Goal: Task Accomplishment & Management: Use online tool/utility

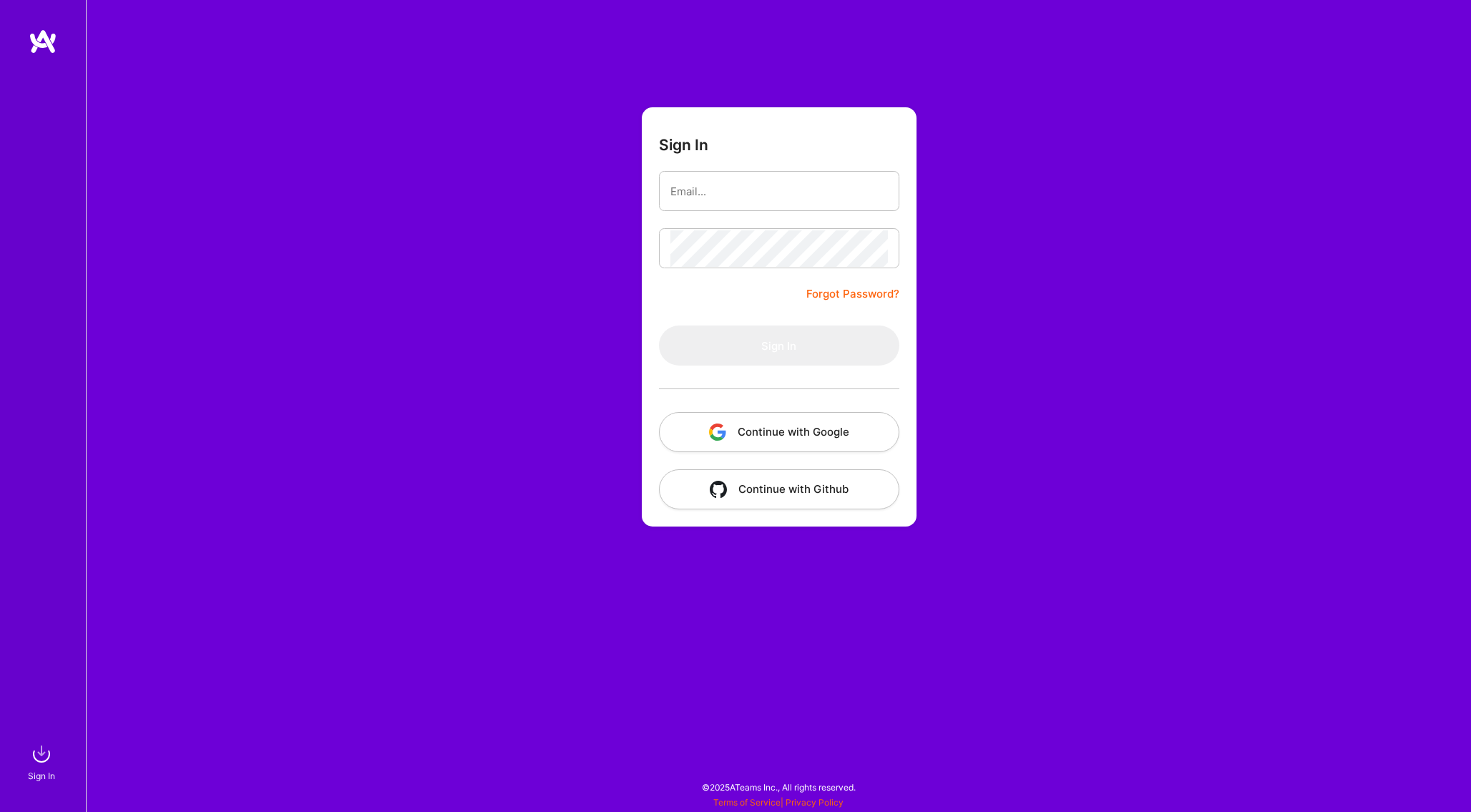
click at [817, 431] on button "Continue with Google" at bounding box center [779, 432] width 240 height 40
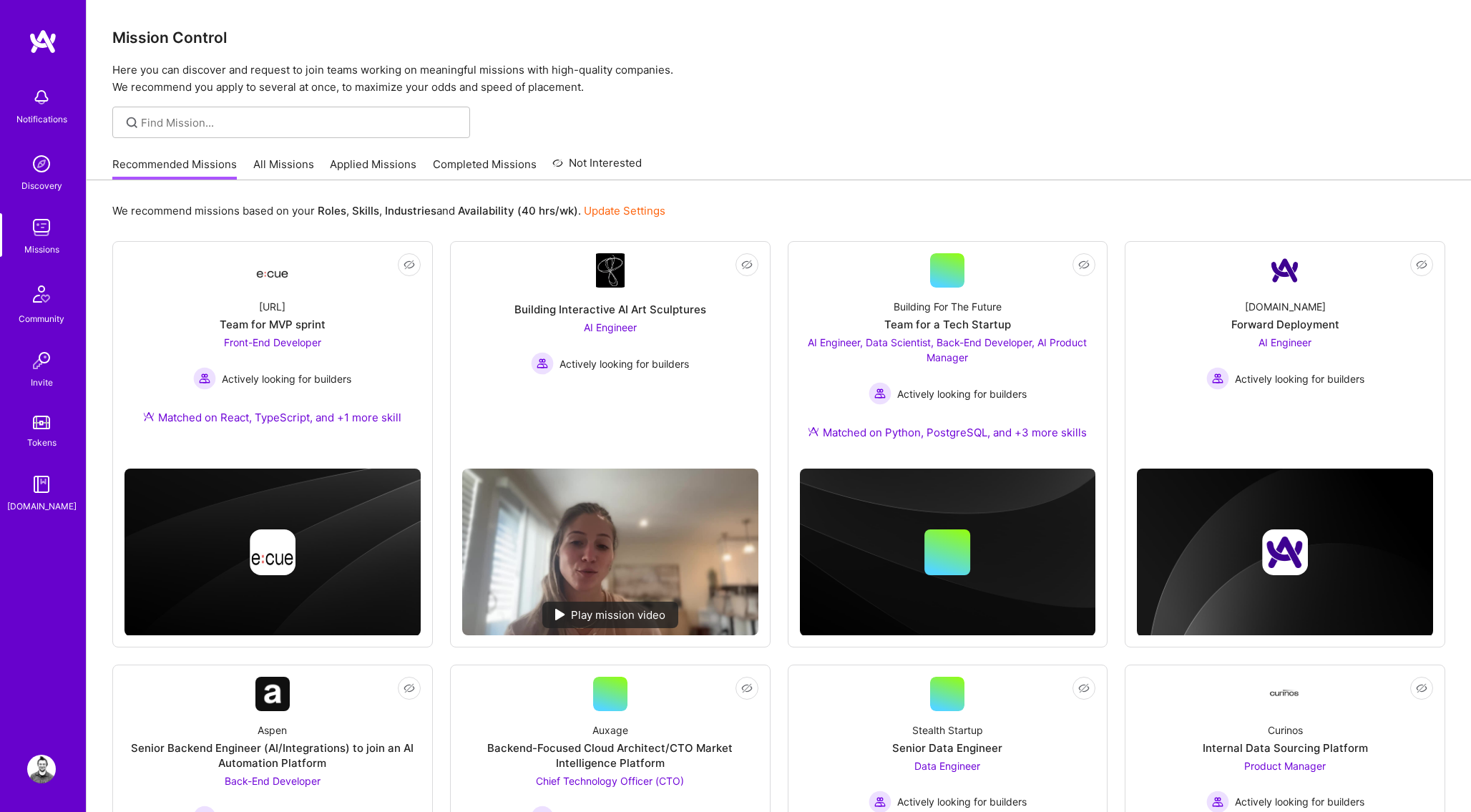
click at [282, 159] on link "All Missions" at bounding box center [283, 168] width 60 height 24
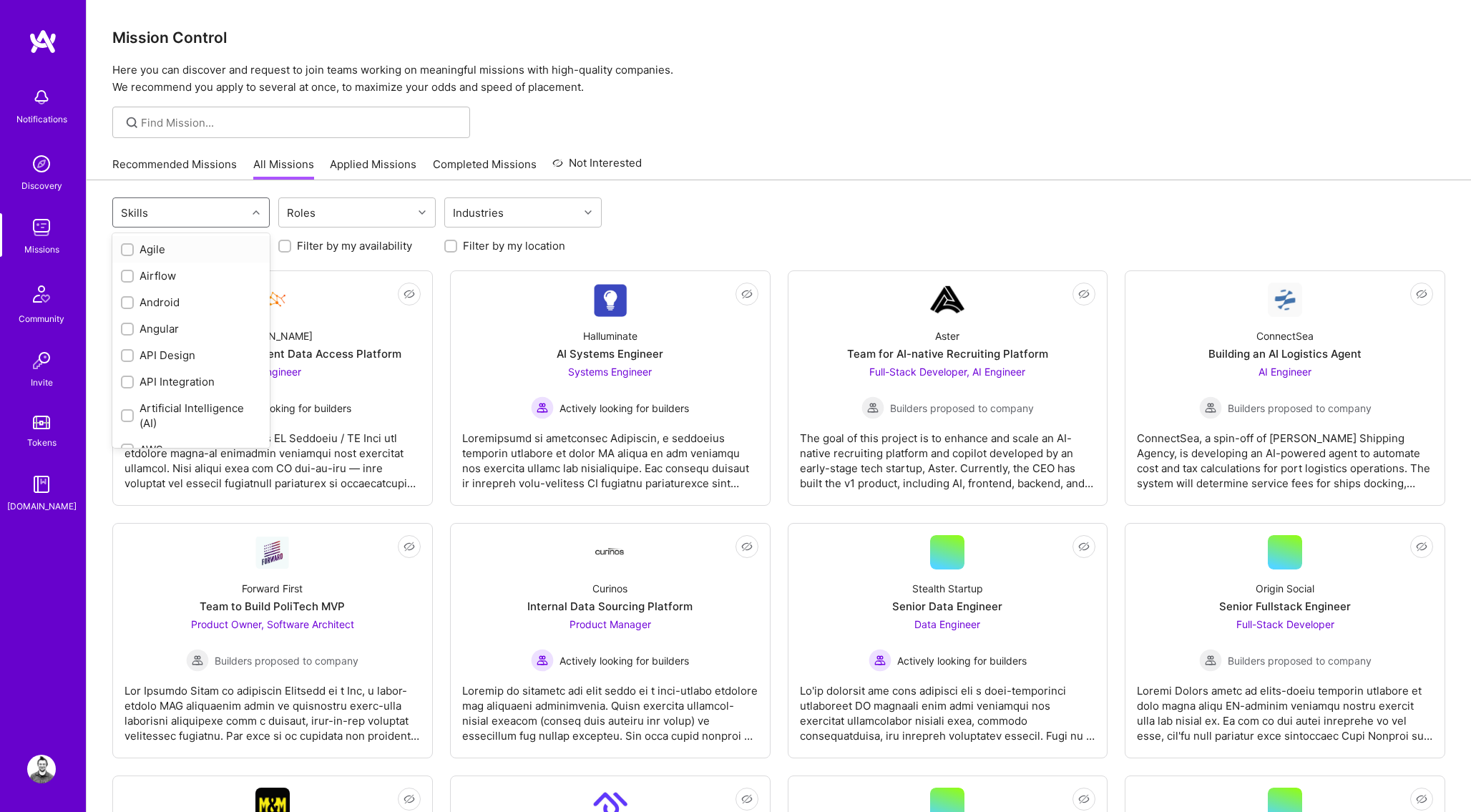
click at [239, 202] on div "Skills" at bounding box center [179, 212] width 134 height 29
click at [174, 269] on div "Ruby on Rails" at bounding box center [191, 273] width 140 height 15
checkbox input "true"
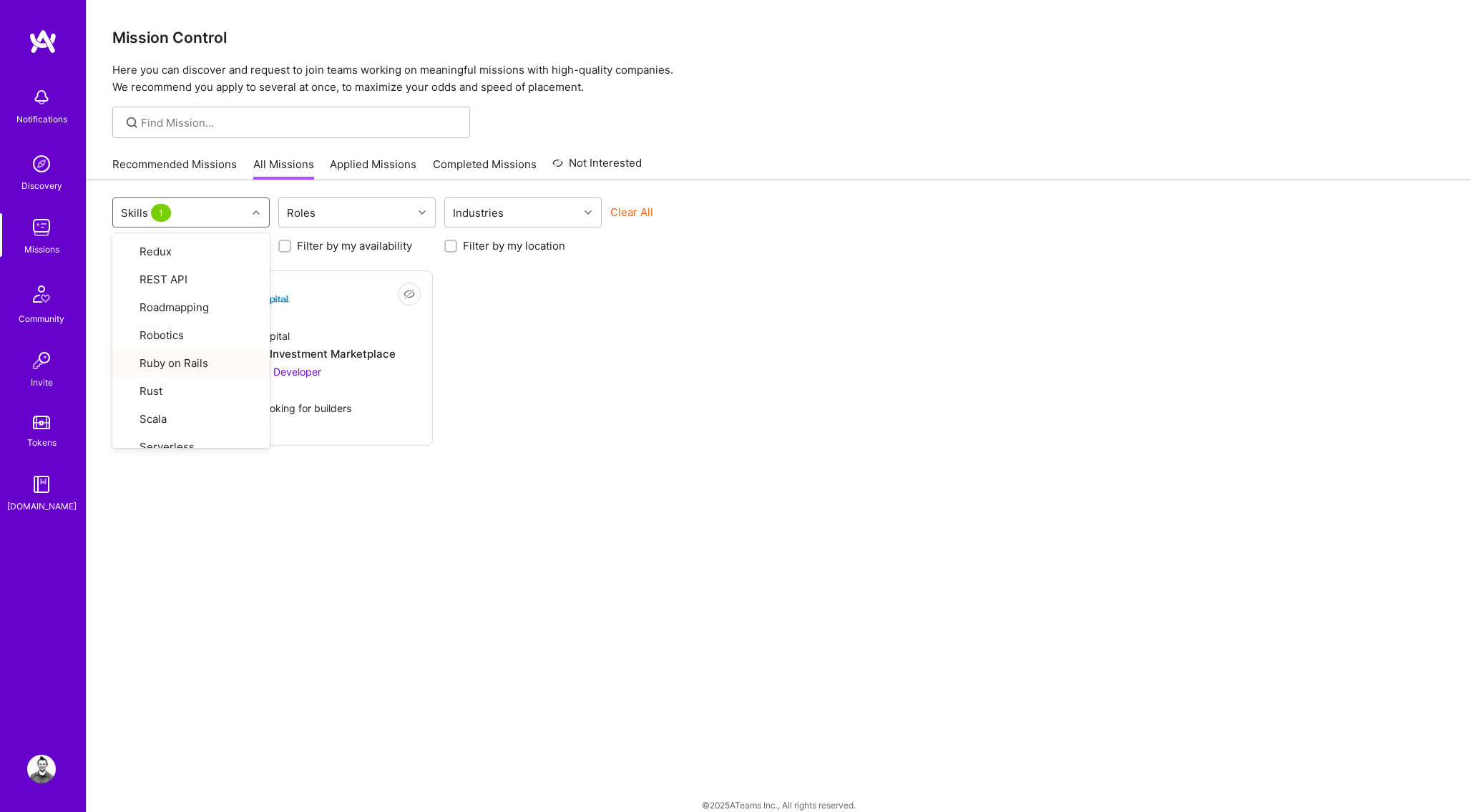
click at [958, 212] on div "option Ruby on Rails, selected. option Ruby on Rails focused, 65 of 78. 78 resu…" at bounding box center [778, 215] width 1333 height 34
click at [282, 280] on div "Not Interested iCapital Building an Alternative Investment Marketplace Full-Sta…" at bounding box center [272, 358] width 320 height 176
click at [1198, 209] on div "Skills 1 Roles Industries Clear All" at bounding box center [778, 215] width 1333 height 34
